Goal: Obtain resource: Download file/media

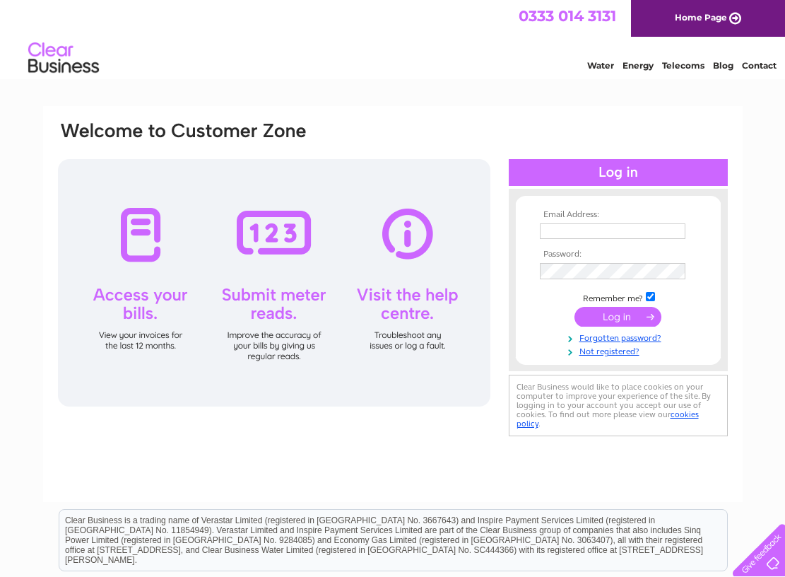
click at [464, 385] on div at bounding box center [274, 282] width 432 height 247
click at [550, 230] on input "text" at bounding box center [613, 231] width 147 height 17
type input "johnfrancis@totalairsystems.co.uk"
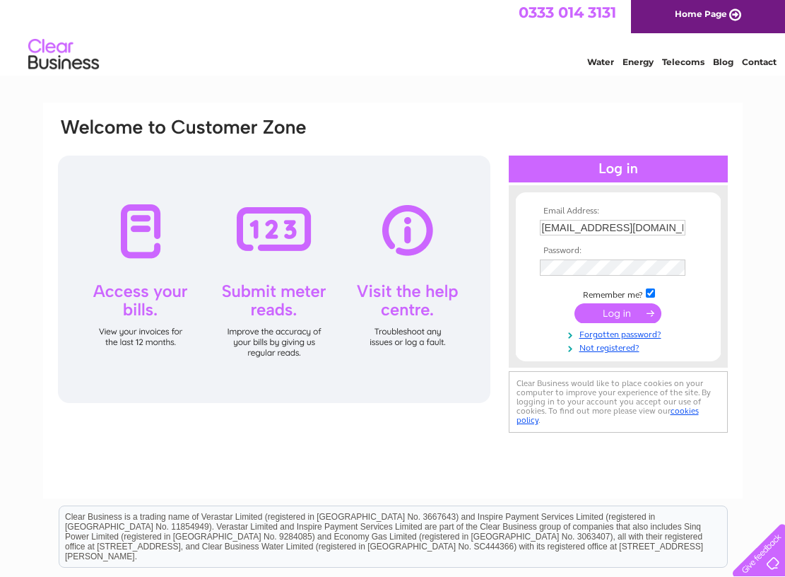
click at [620, 314] on input "submit" at bounding box center [617, 313] width 87 height 20
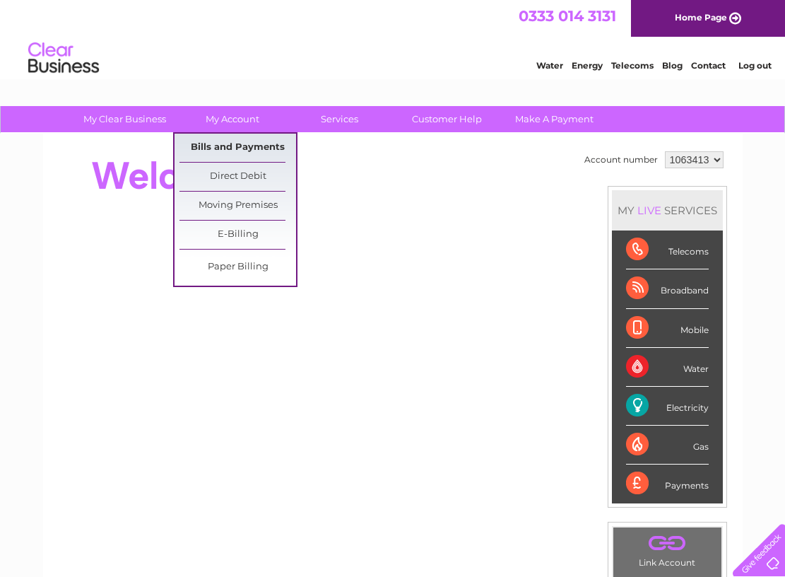
click at [223, 146] on link "Bills and Payments" at bounding box center [237, 148] width 117 height 28
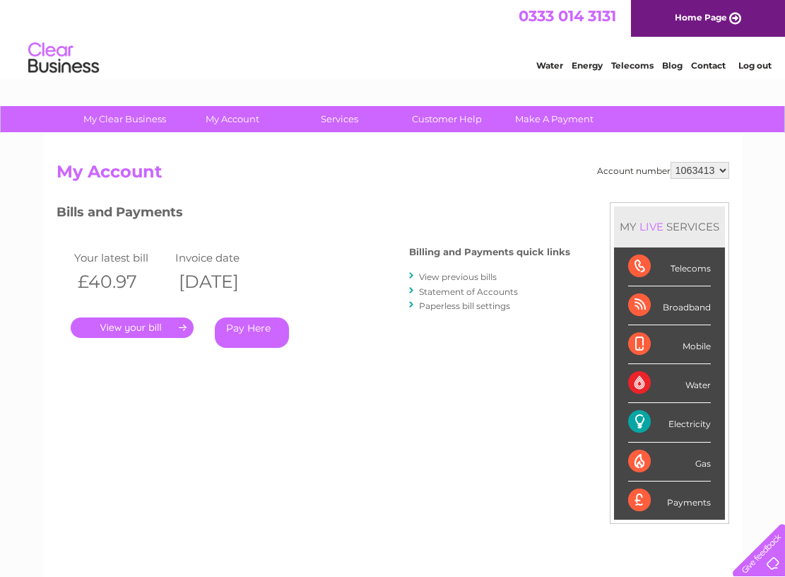
click at [126, 321] on link "." at bounding box center [132, 327] width 123 height 20
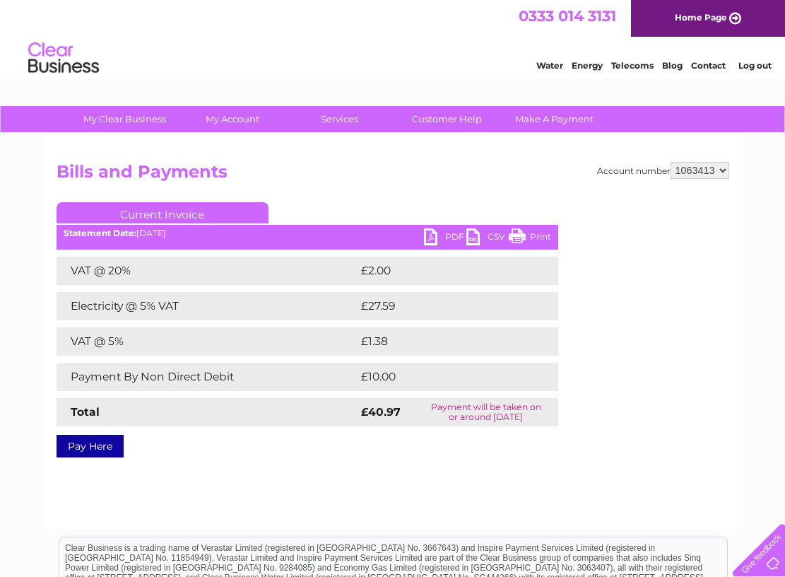
click at [432, 235] on link "PDF" at bounding box center [445, 238] width 42 height 20
select select "1146438"
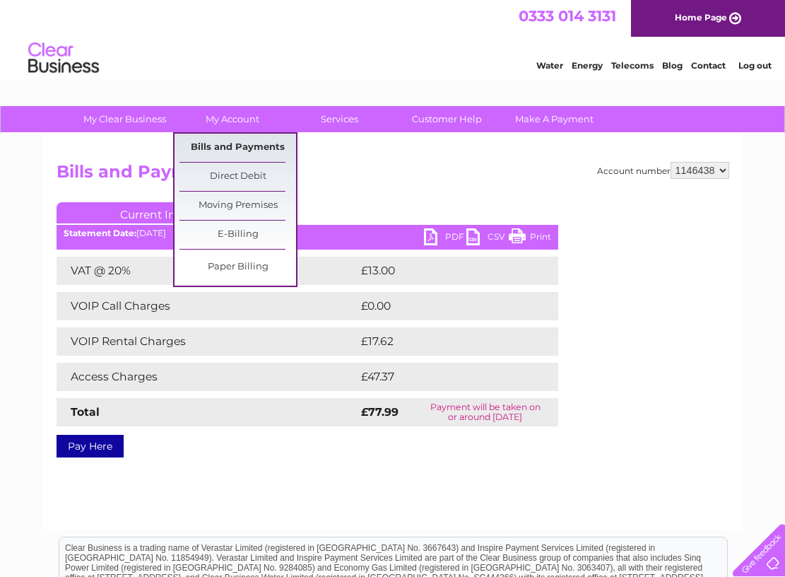
click at [219, 146] on link "Bills and Payments" at bounding box center [237, 148] width 117 height 28
click at [220, 144] on link "Bills and Payments" at bounding box center [237, 148] width 117 height 28
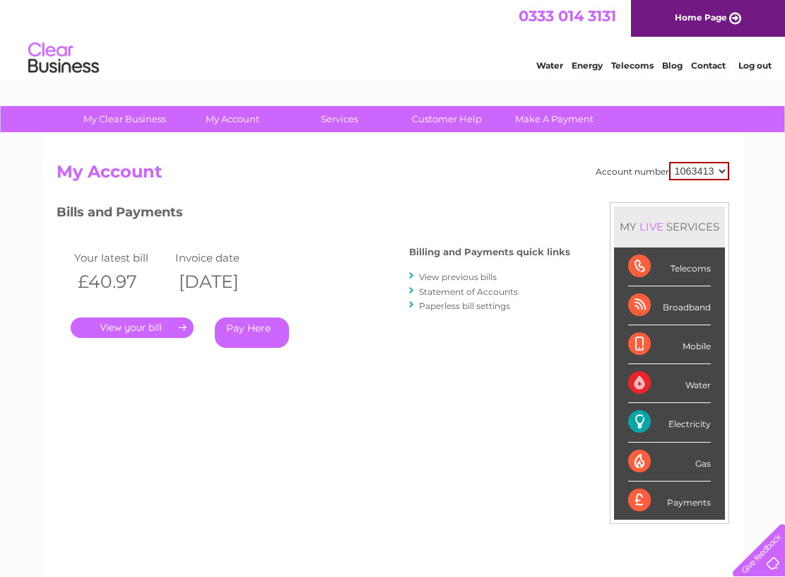
select select "1146438"
click at [131, 321] on link "." at bounding box center [132, 327] width 123 height 20
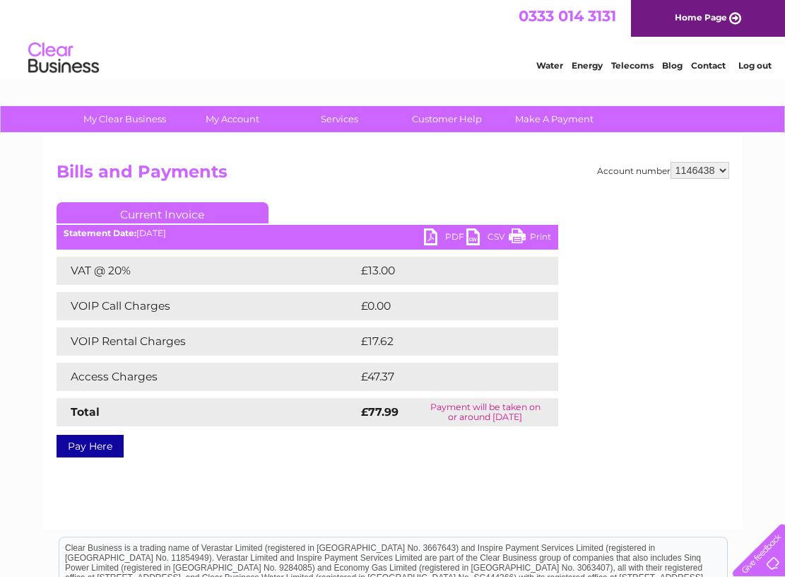
click at [431, 238] on link "PDF" at bounding box center [445, 238] width 42 height 20
